Goal: Task Accomplishment & Management: Use online tool/utility

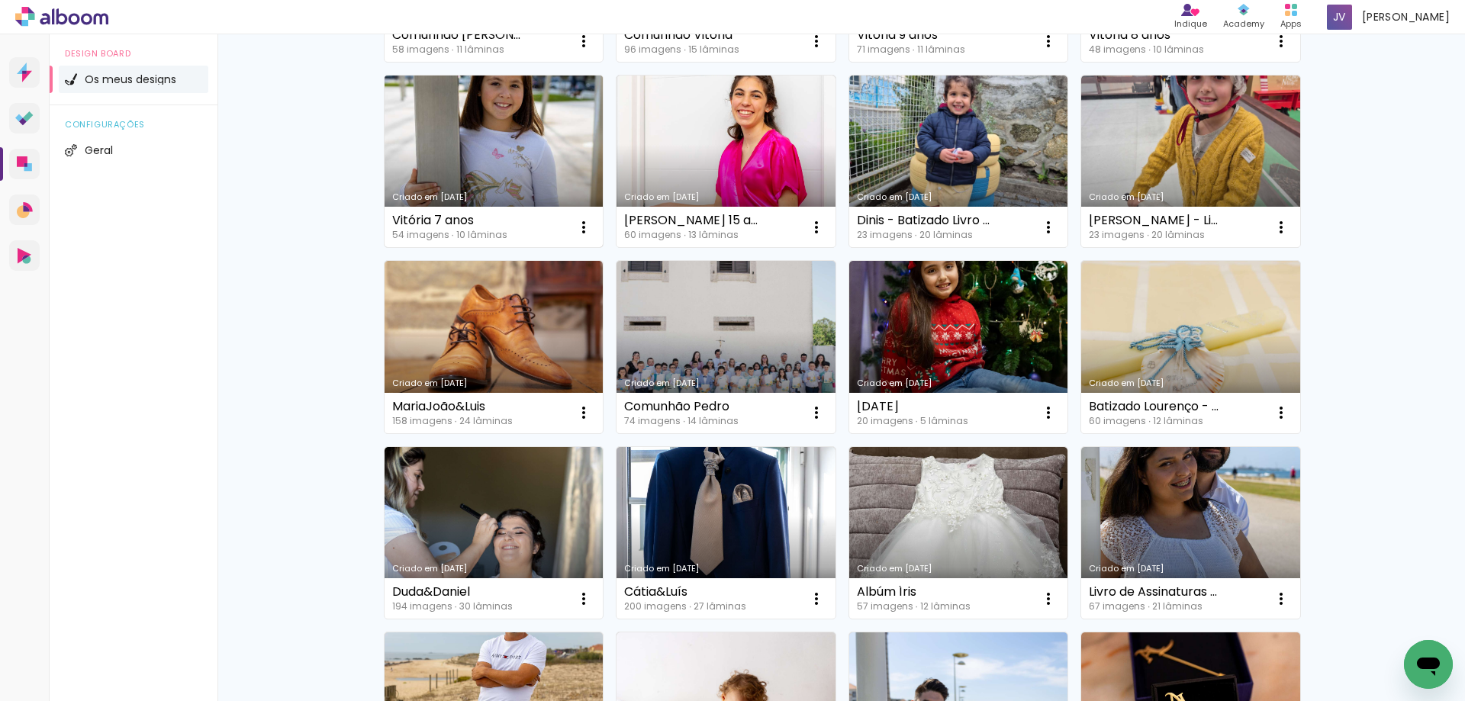
scroll to position [305, 0]
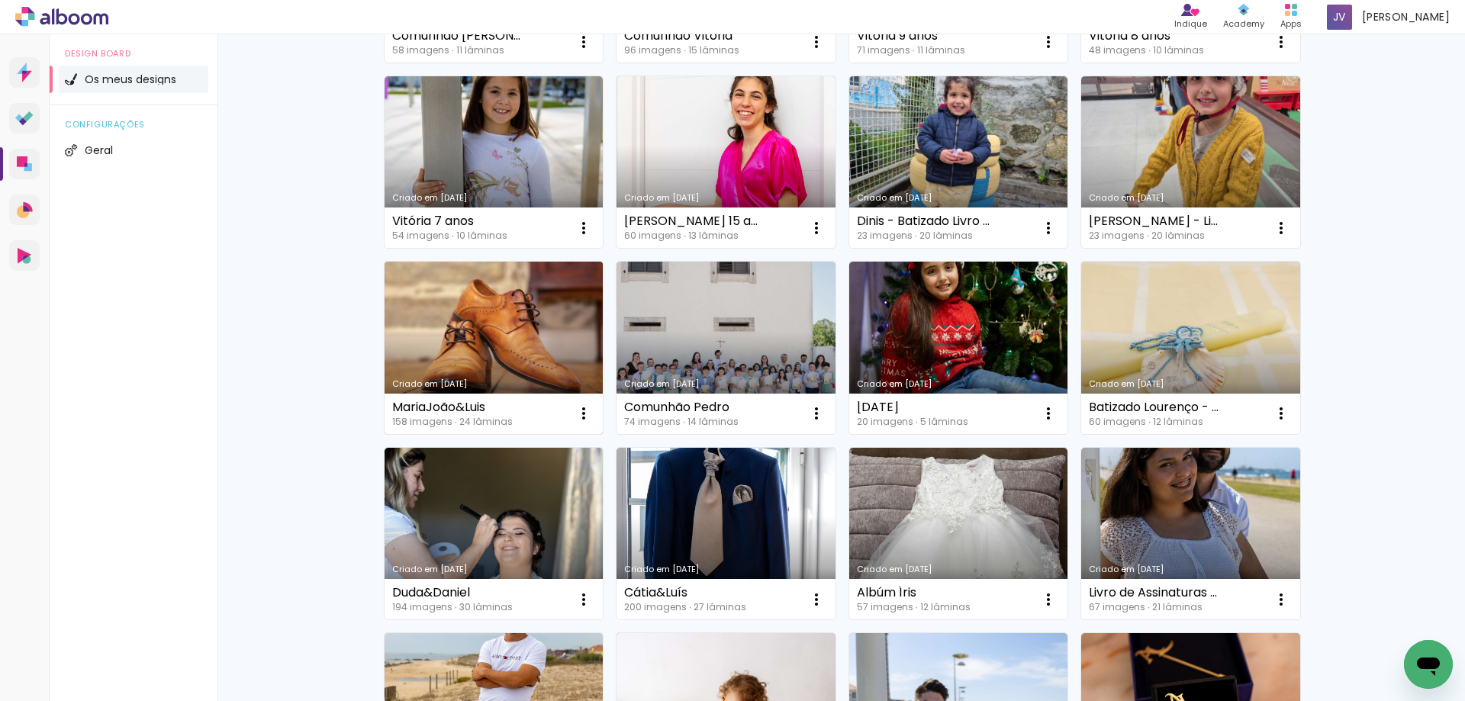
click at [507, 302] on link "Criado em [DATE]" at bounding box center [493, 348] width 219 height 172
